Goal: Task Accomplishment & Management: Complete application form

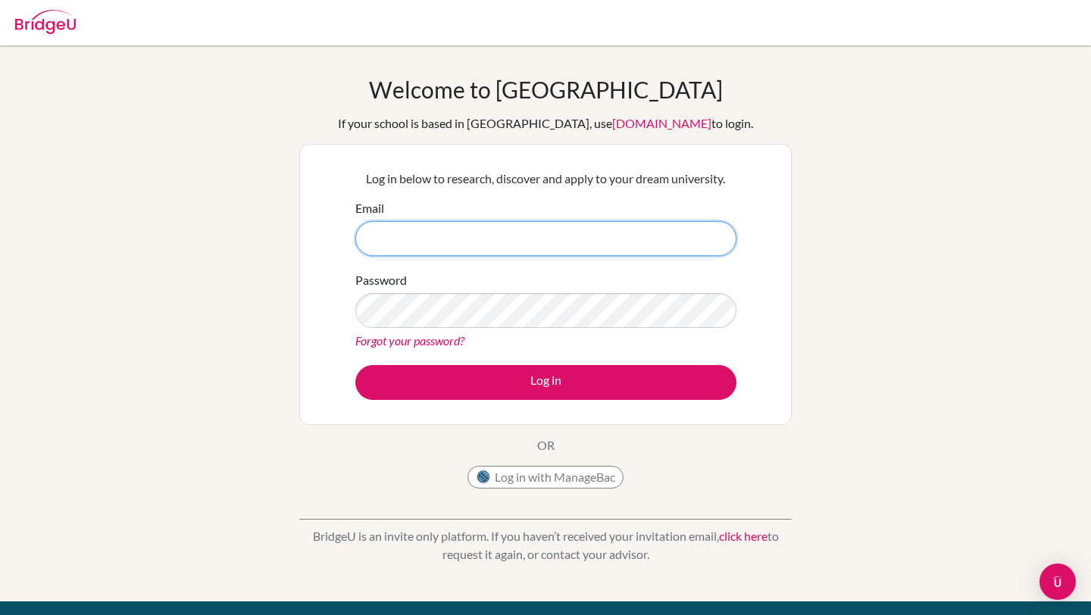
click at [494, 236] on input "Email" at bounding box center [545, 238] width 381 height 35
click at [536, 242] on input "Email" at bounding box center [545, 238] width 381 height 35
click at [508, 239] on input "Email" at bounding box center [545, 238] width 381 height 35
type input "78297@ats.edu.mx"
click at [414, 234] on input "78297@ats.edu.mx" at bounding box center [545, 238] width 381 height 35
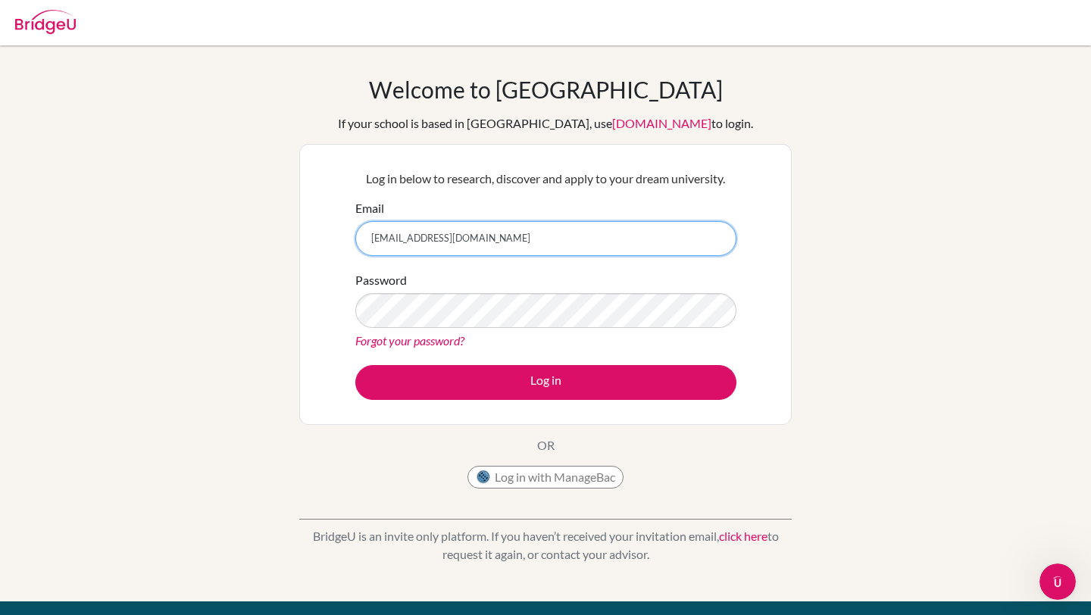
click at [414, 234] on input "78297@ats.edu.mx" at bounding box center [545, 238] width 381 height 35
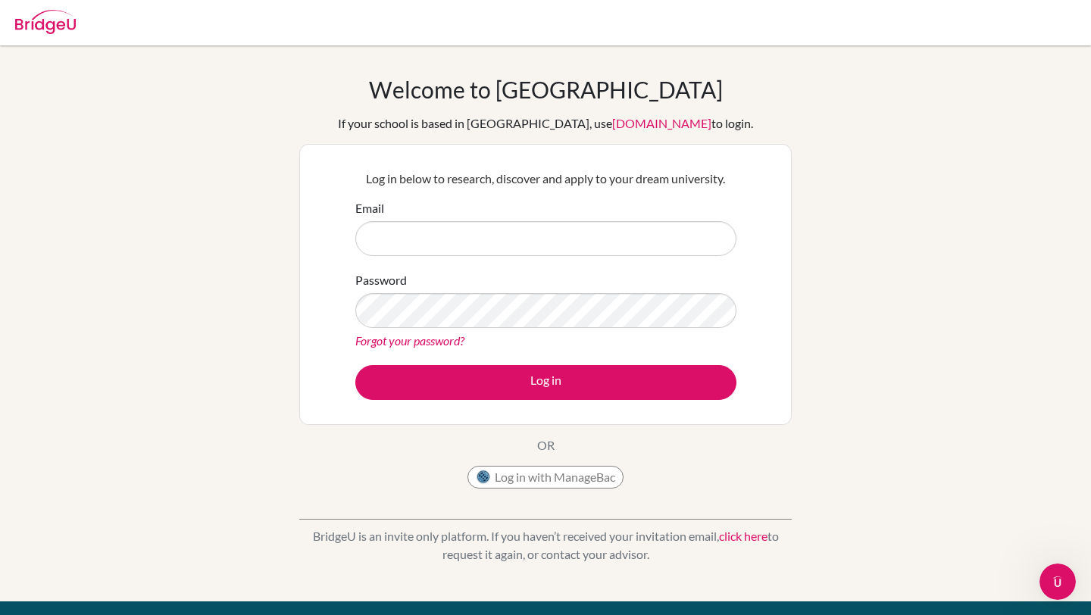
click at [211, 380] on div "Welcome to BridgeU If your school is based in China, use app.bridge-u.com.cn to…" at bounding box center [545, 324] width 1091 height 496
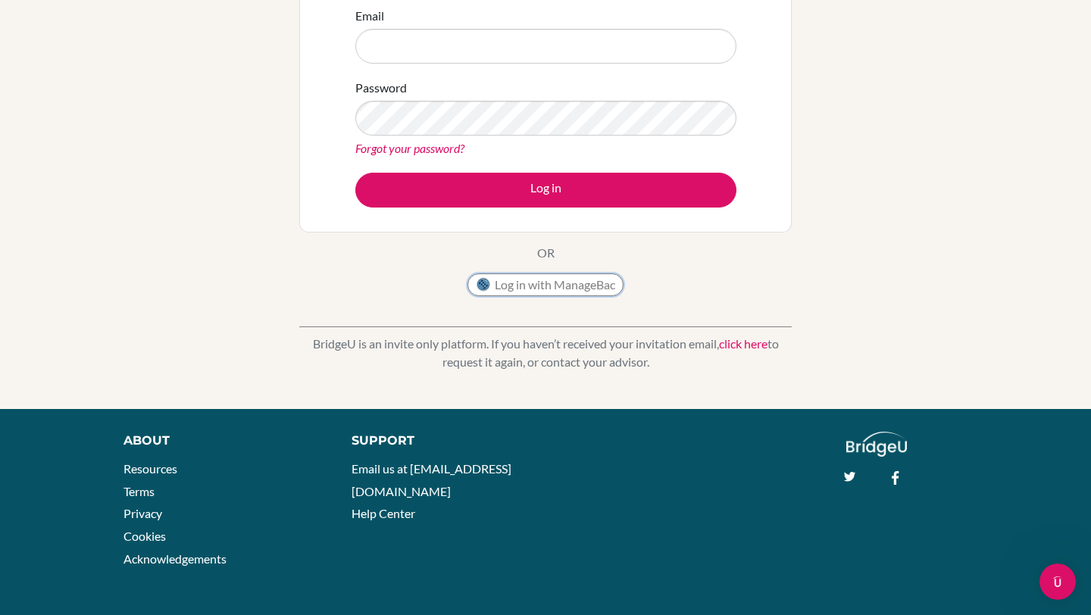
click at [579, 289] on button "Log in with ManageBac" at bounding box center [545, 285] width 156 height 23
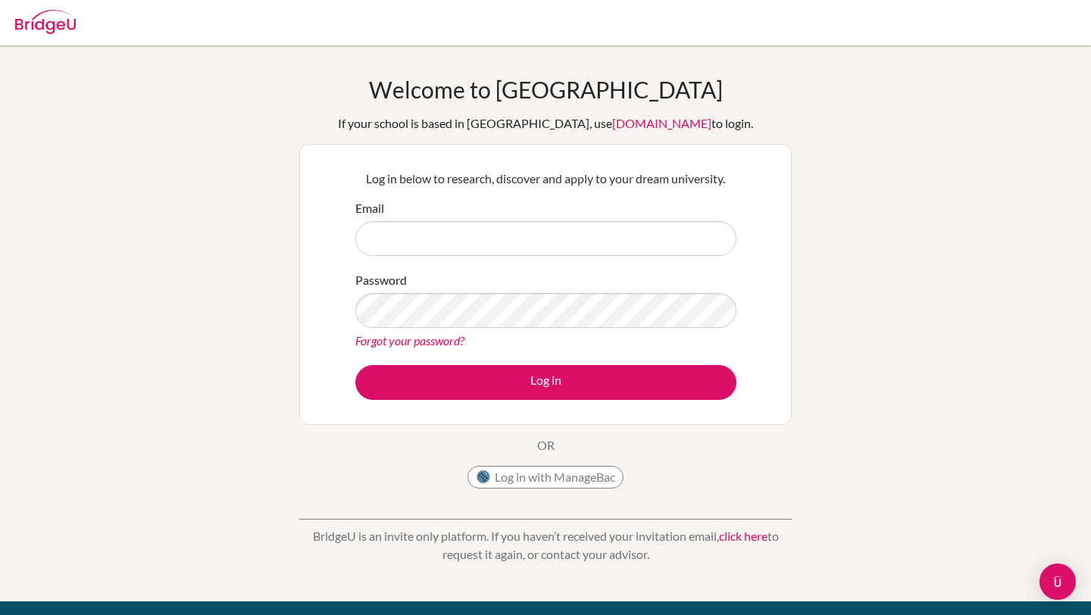
click at [39, 36] on div at bounding box center [45, 19] width 61 height 45
click at [589, 218] on div "Email" at bounding box center [545, 227] width 381 height 57
click at [564, 245] on input "Email" at bounding box center [545, 238] width 381 height 35
type input "78927"
